Goal: Transaction & Acquisition: Purchase product/service

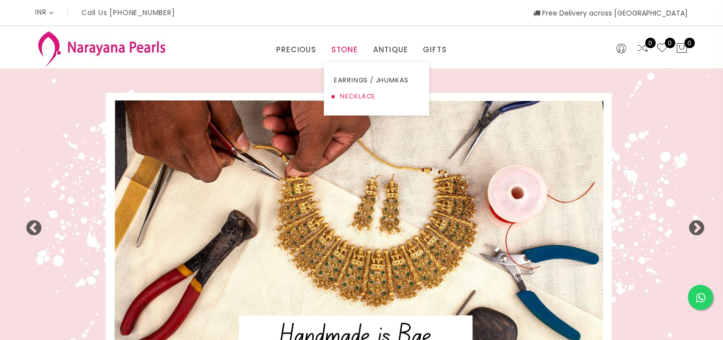
click at [357, 95] on link "NECKLACE" at bounding box center [376, 96] width 85 height 16
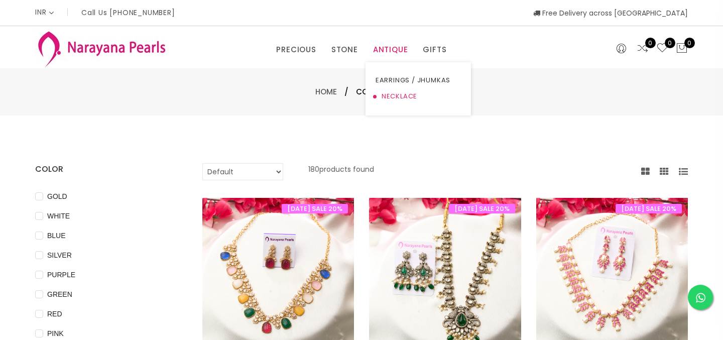
click at [398, 96] on link "NECKLACE" at bounding box center [417, 96] width 85 height 16
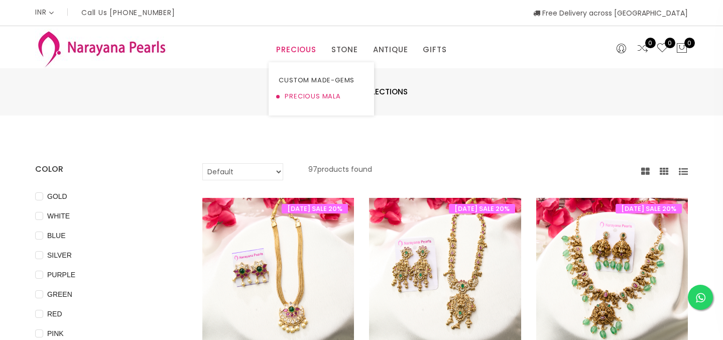
click at [311, 100] on link "PRECIOUS MALA" at bounding box center [320, 96] width 85 height 16
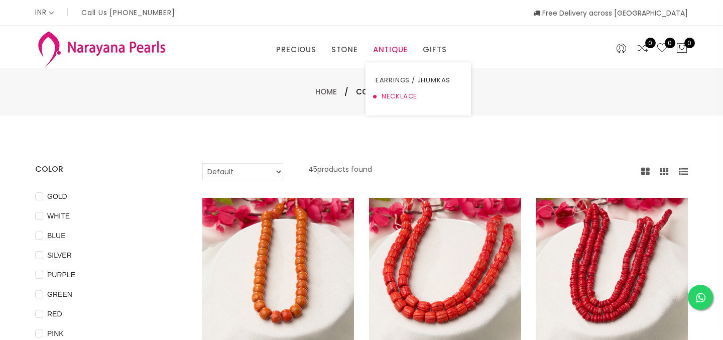
click at [395, 98] on link "NECKLACE" at bounding box center [417, 96] width 85 height 16
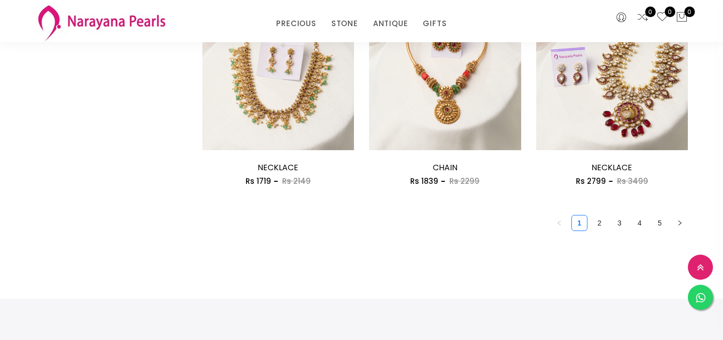
scroll to position [1389, 0]
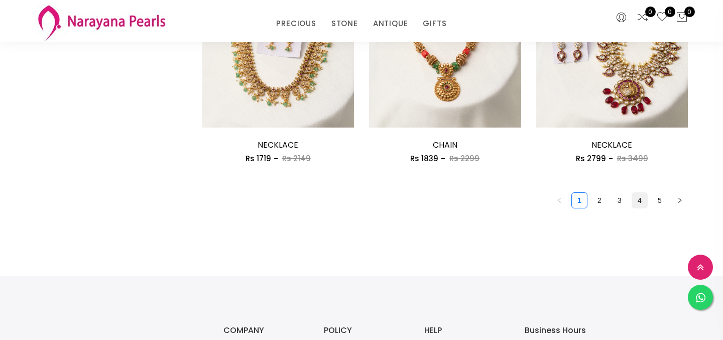
click at [640, 202] on link "4" at bounding box center [639, 200] width 15 height 15
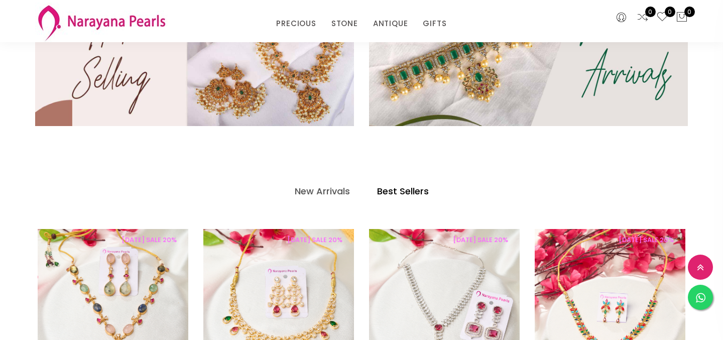
scroll to position [578, 0]
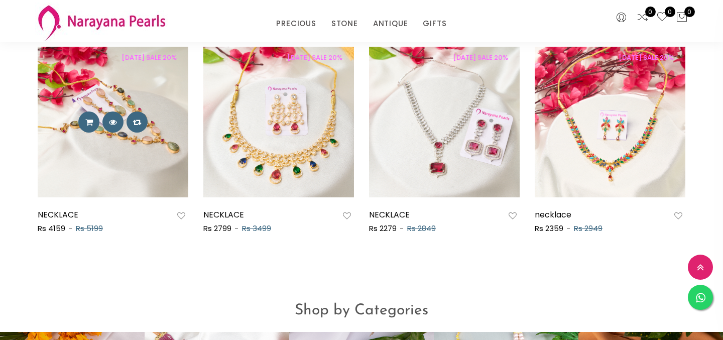
click at [136, 85] on img at bounding box center [113, 122] width 151 height 151
